Goal: Transaction & Acquisition: Purchase product/service

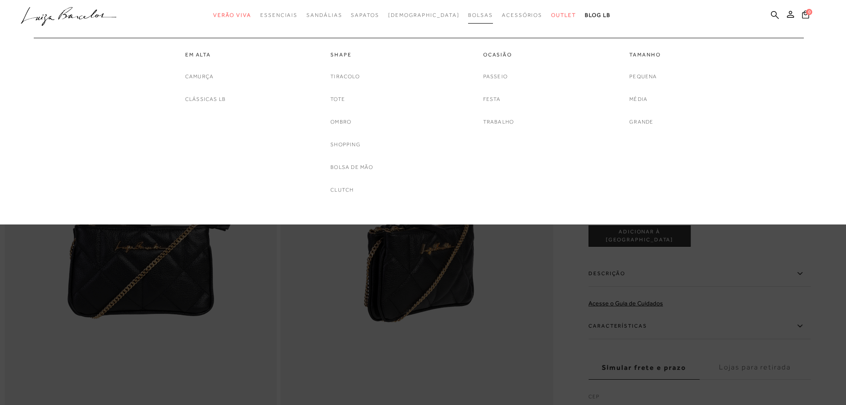
click at [468, 16] on span "Bolsas" at bounding box center [480, 15] width 25 height 6
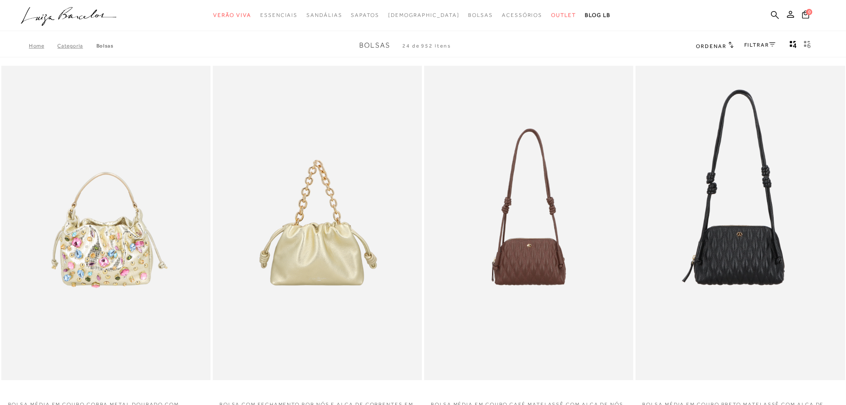
click at [747, 43] on link "FILTRAR" at bounding box center [759, 45] width 31 height 6
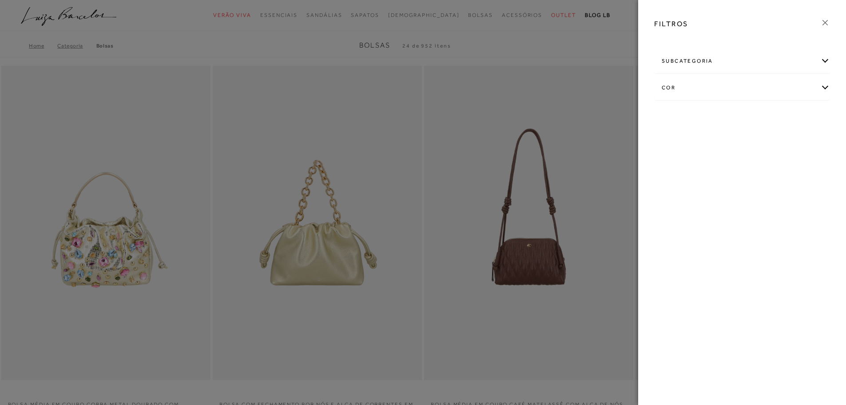
click at [699, 87] on div "cor" at bounding box center [742, 88] width 175 height 24
click at [677, 181] on link "Ver mais..." at bounding box center [678, 178] width 24 height 7
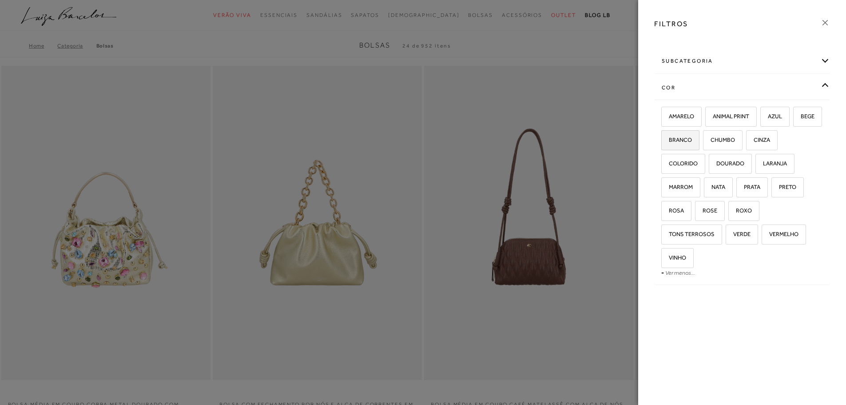
click at [692, 139] on span "BRANCO" at bounding box center [677, 139] width 30 height 7
click at [669, 139] on input "BRANCO" at bounding box center [664, 141] width 9 height 9
checkbox input "true"
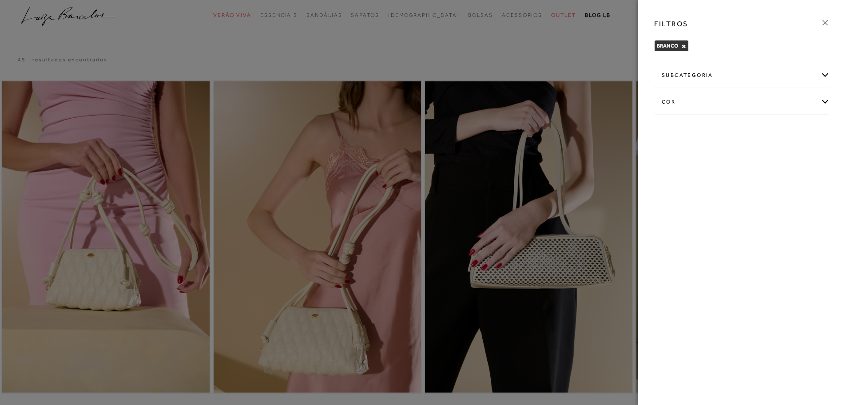
click at [826, 23] on icon at bounding box center [825, 23] width 10 height 10
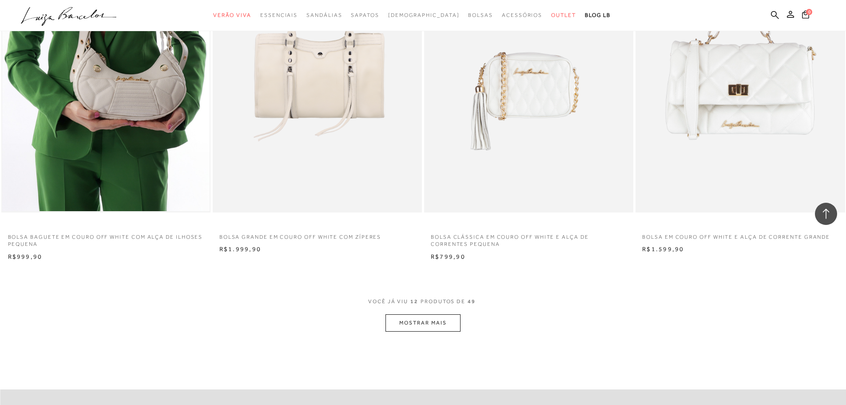
scroll to position [1066, 0]
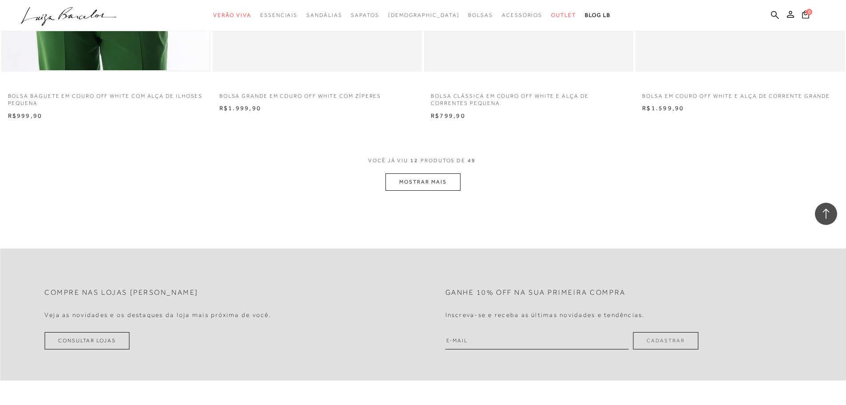
click at [410, 179] on button "MOSTRAR MAIS" at bounding box center [422, 181] width 75 height 17
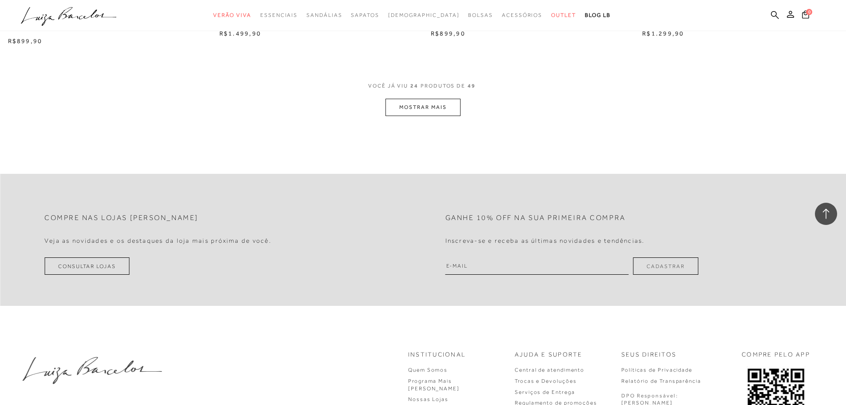
scroll to position [2265, 0]
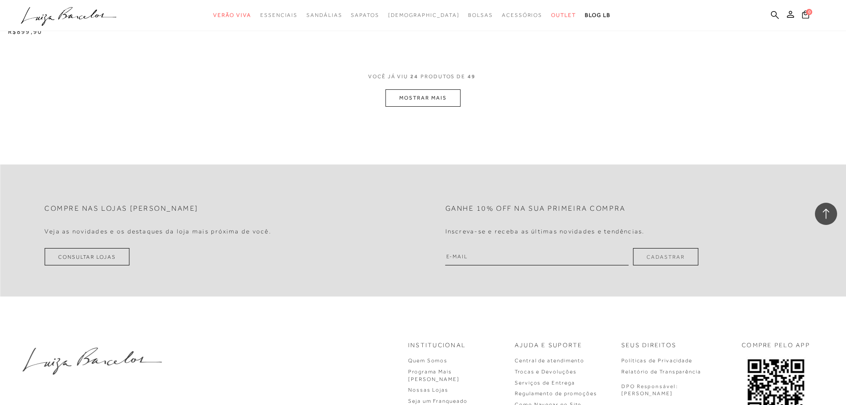
click at [435, 99] on button "MOSTRAR MAIS" at bounding box center [422, 97] width 75 height 17
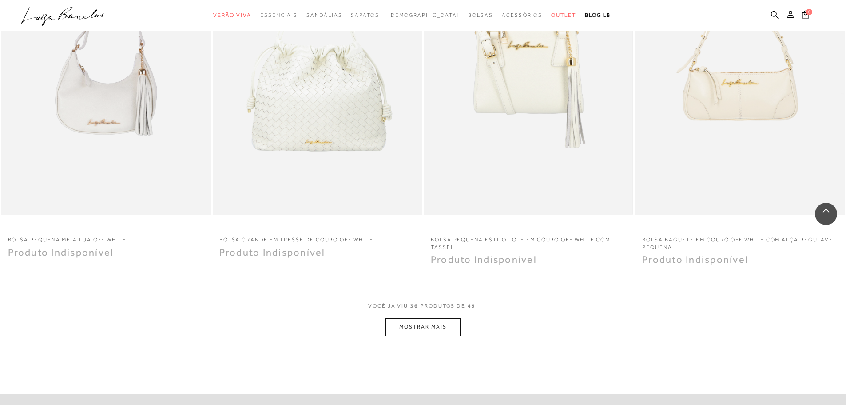
scroll to position [3153, 0]
click at [448, 331] on button "MOSTRAR MAIS" at bounding box center [422, 326] width 75 height 17
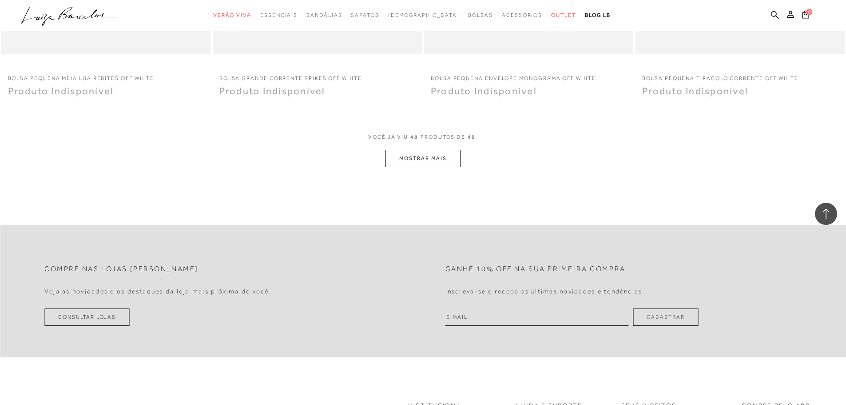
scroll to position [4441, 0]
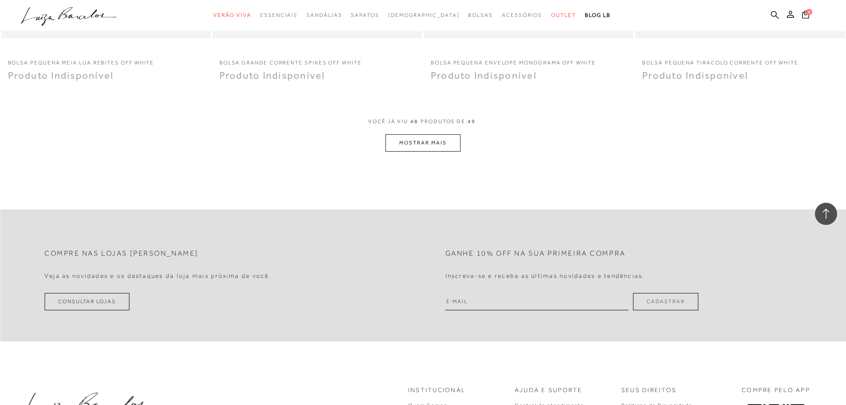
click at [447, 143] on button "MOSTRAR MAIS" at bounding box center [422, 142] width 75 height 17
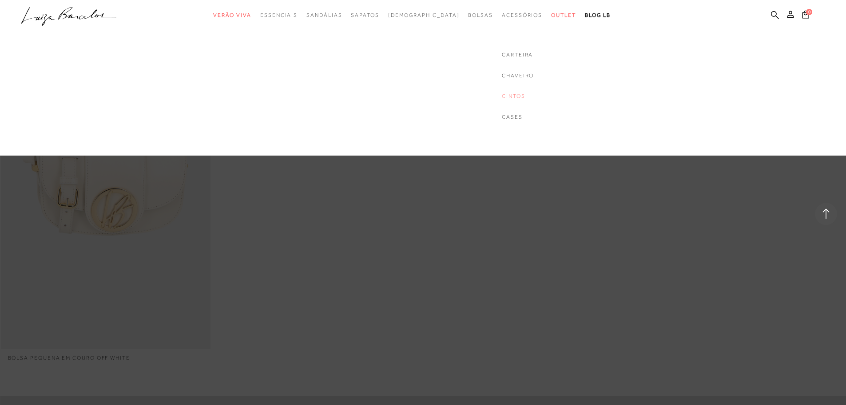
scroll to position [4574, 0]
